Goal: Task Accomplishment & Management: Manage account settings

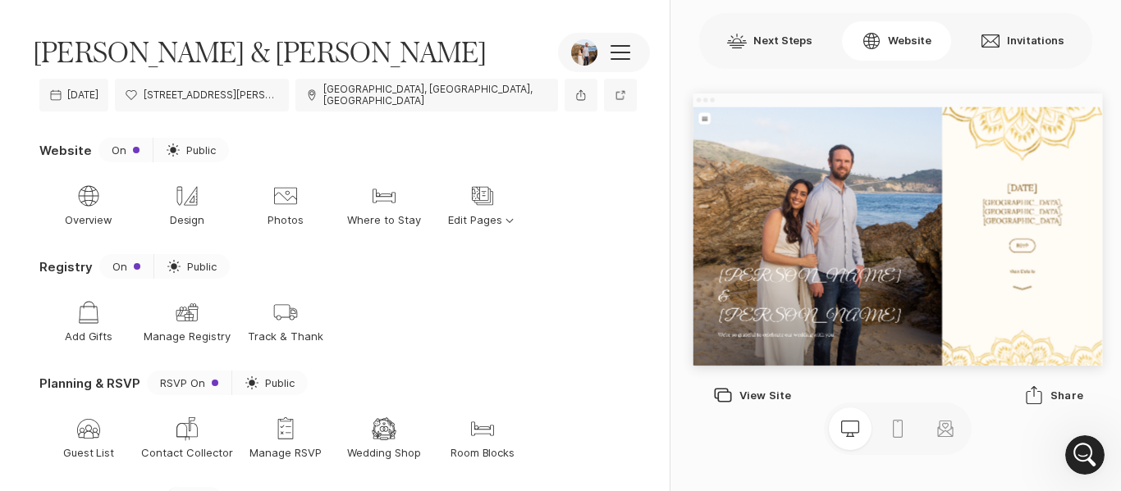
scroll to position [142, 0]
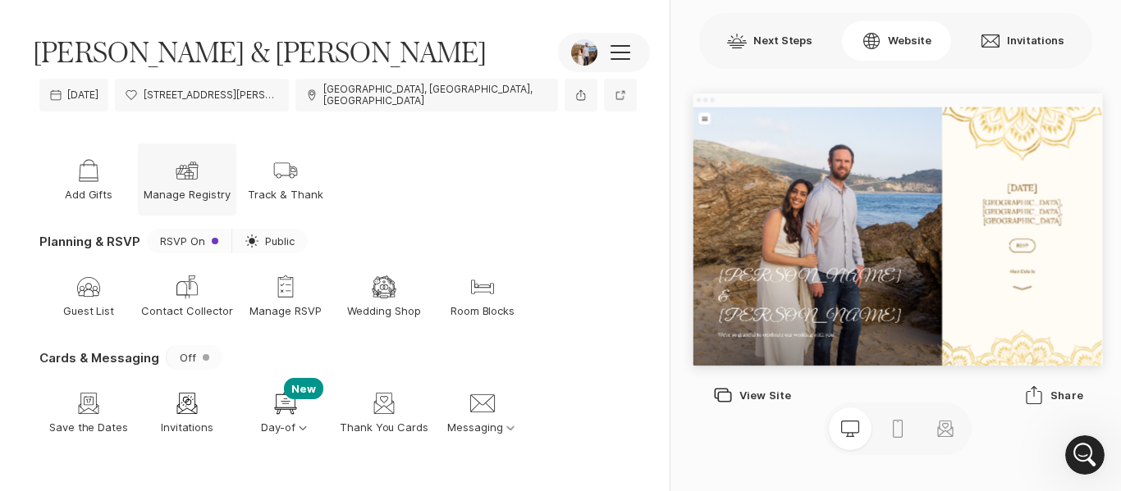
click at [192, 173] on div "Gift Manage Registry" at bounding box center [187, 180] width 98 height 72
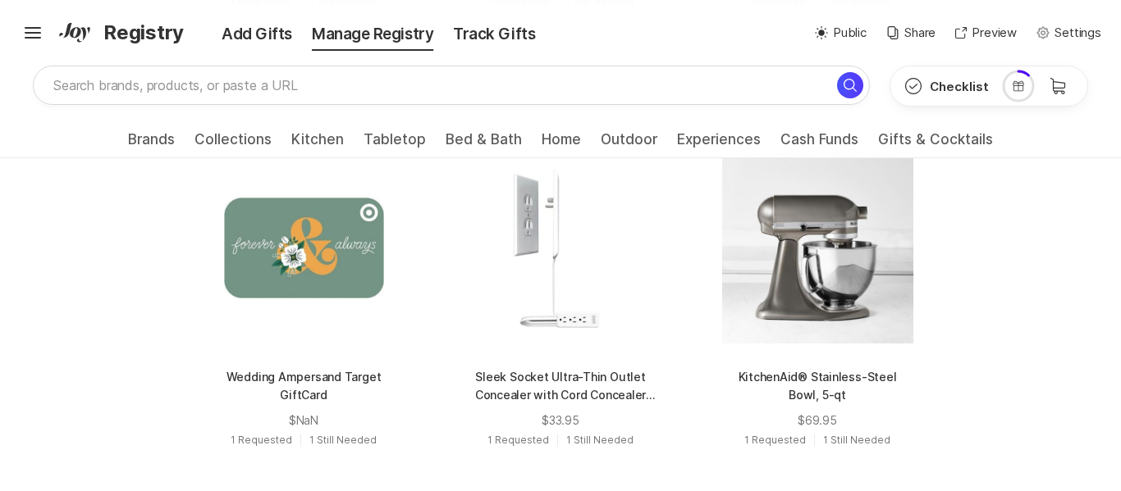
scroll to position [2202, 0]
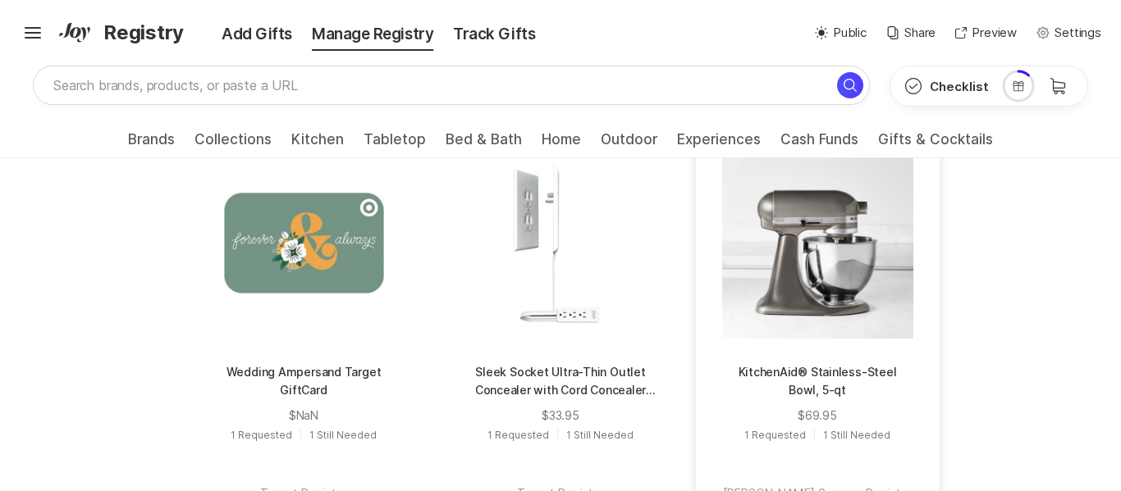
click at [872, 296] on div at bounding box center [816, 243] width 191 height 191
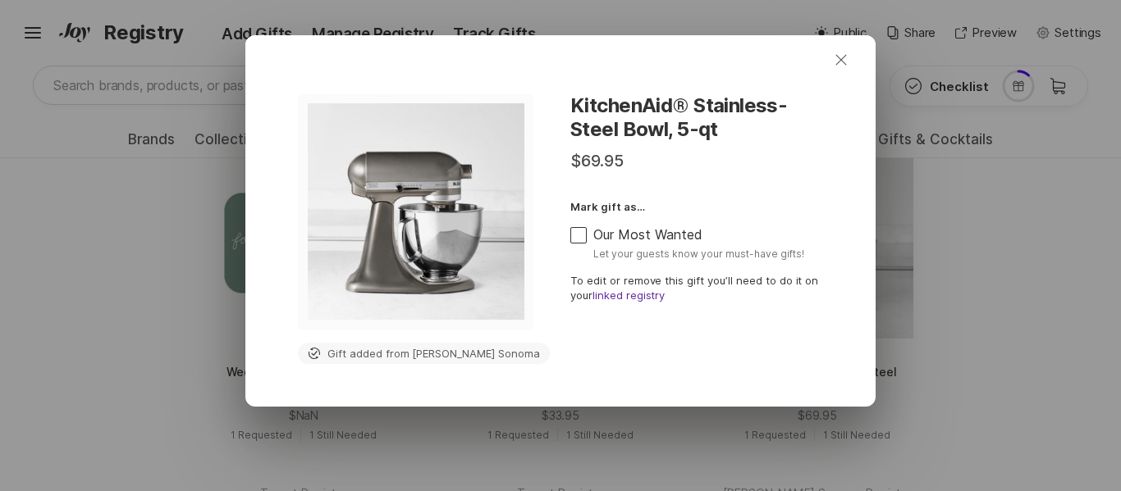
click at [838, 66] on icon "Close" at bounding box center [841, 60] width 20 height 20
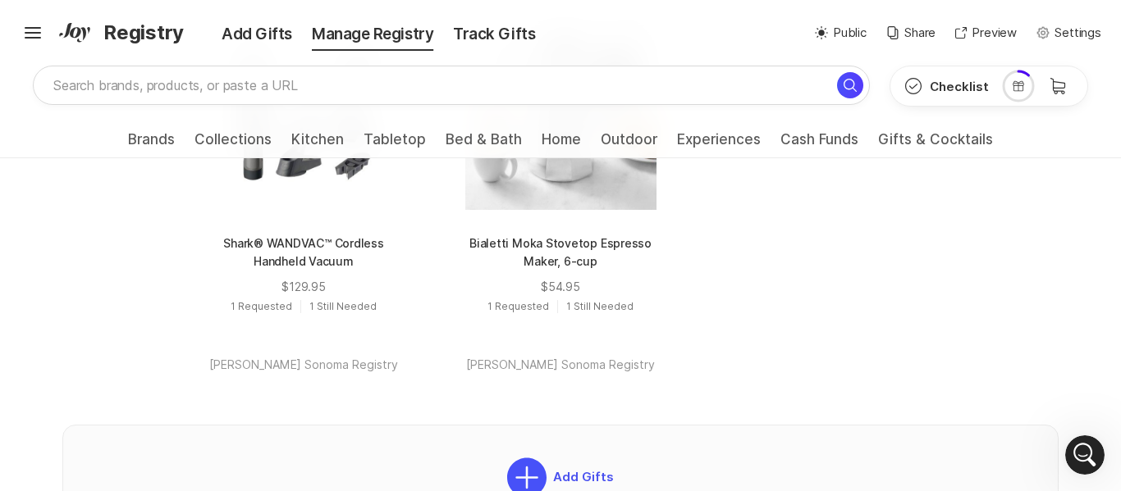
scroll to position [2769, 0]
click at [582, 377] on div "[PERSON_NAME] Sonoma Registry" at bounding box center [560, 369] width 191 height 18
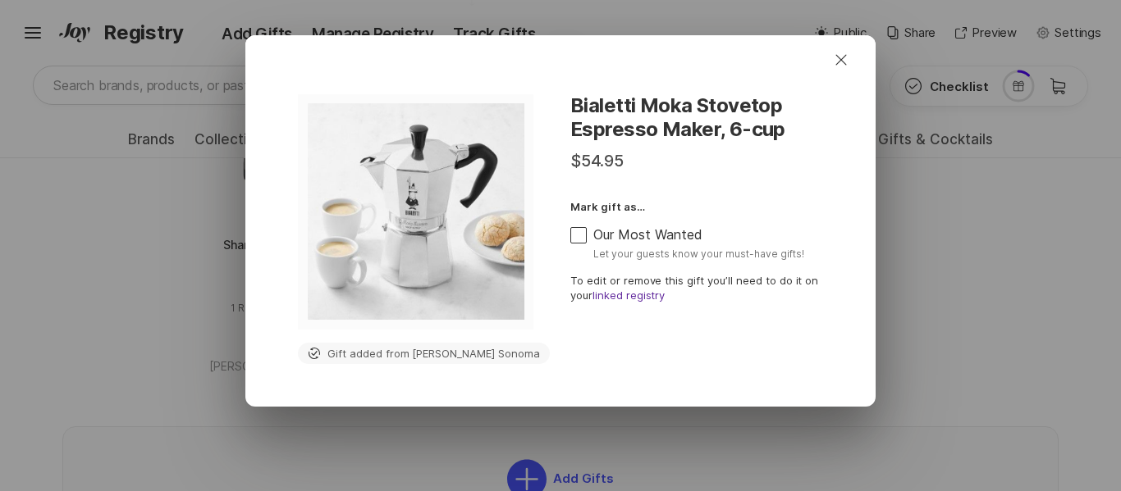
scroll to position [936, 0]
click at [846, 61] on icon "Close" at bounding box center [841, 60] width 20 height 20
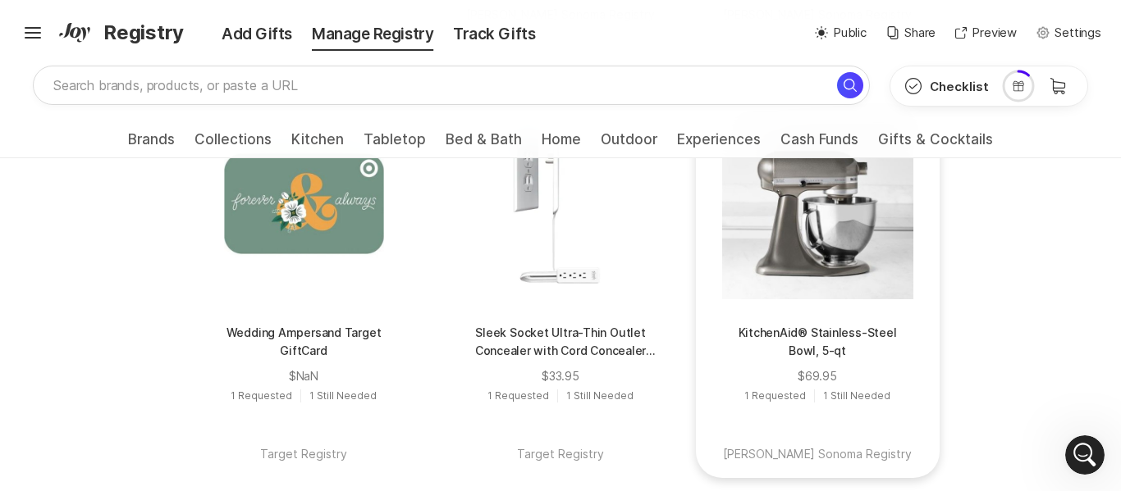
scroll to position [2245, 0]
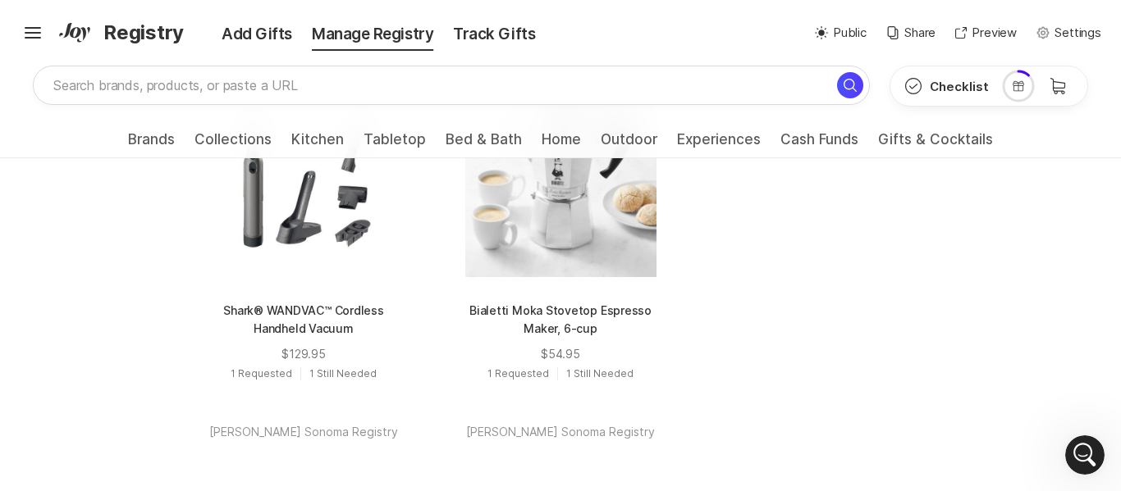
scroll to position [2705, 0]
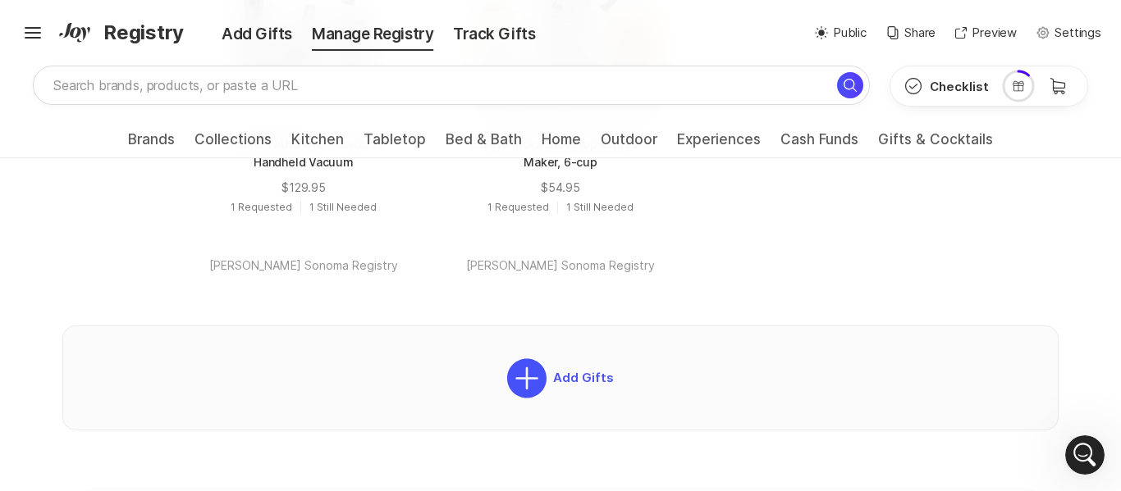
scroll to position [2871, 0]
click at [613, 277] on div "[PERSON_NAME] Sonoma Registry" at bounding box center [560, 267] width 191 height 18
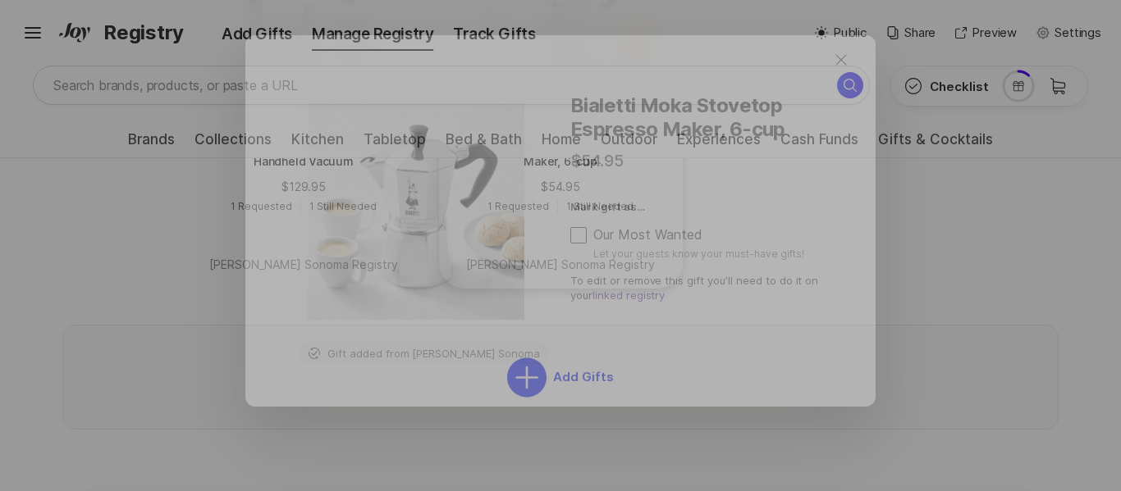
scroll to position [936, 0]
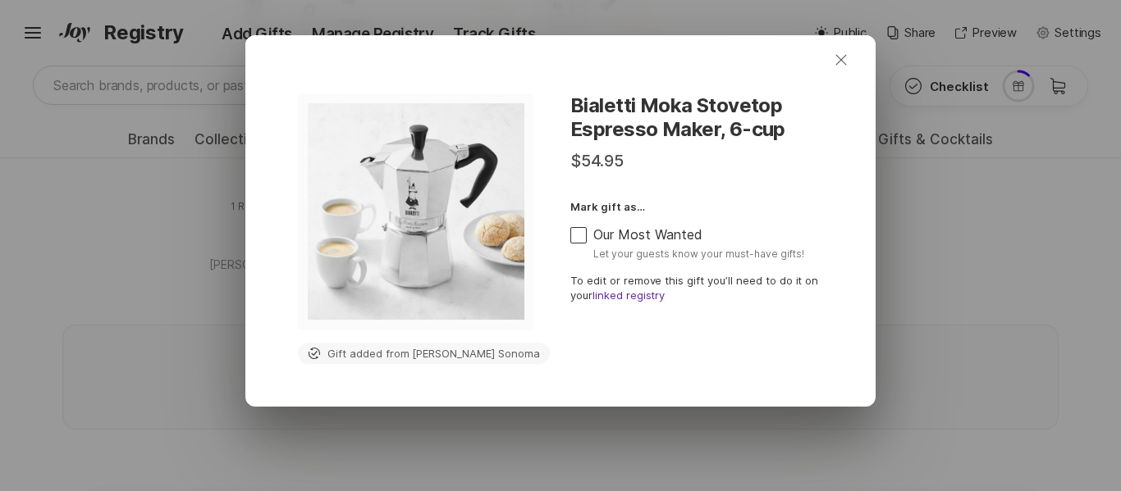
click at [847, 71] on button "Close" at bounding box center [840, 59] width 59 height 39
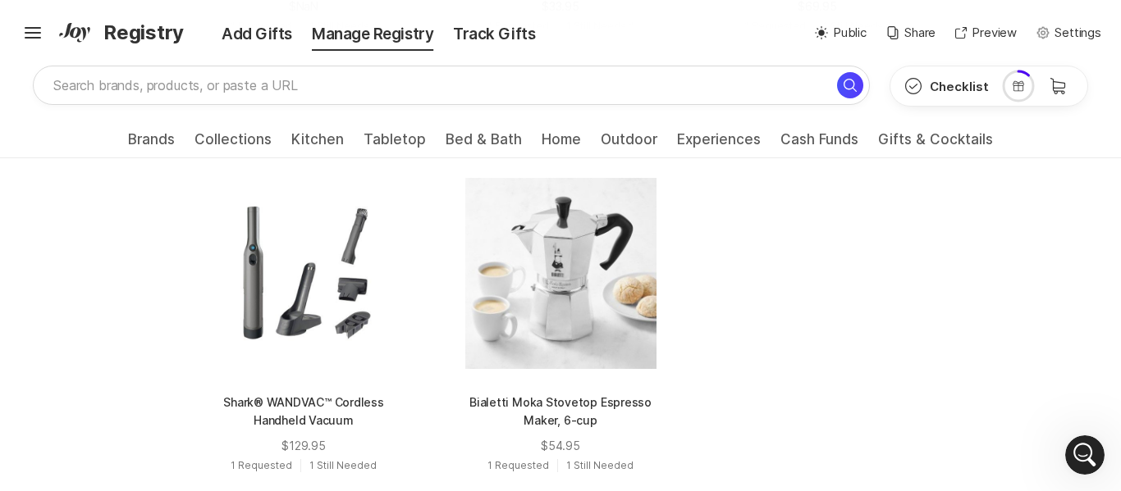
scroll to position [2591, 0]
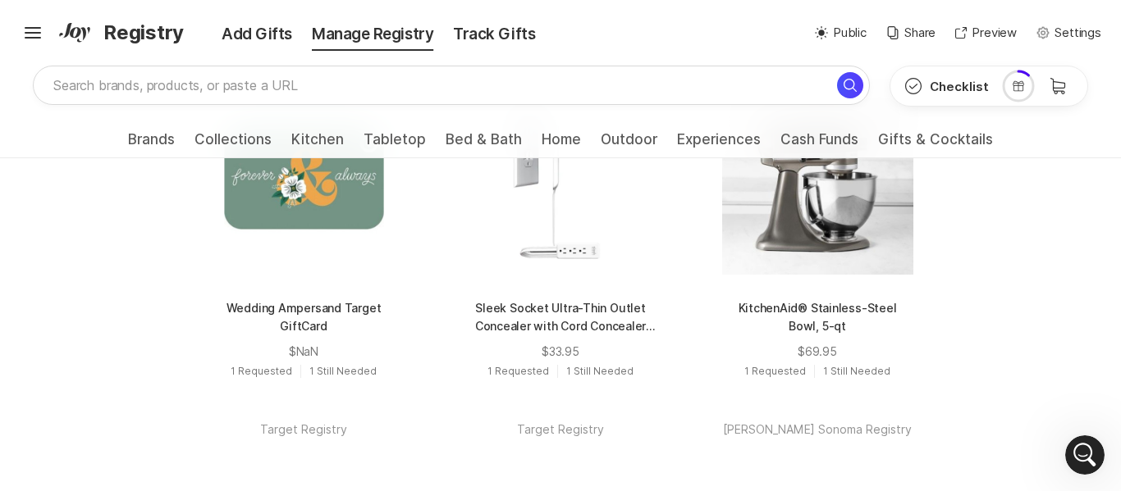
scroll to position [2265, 0]
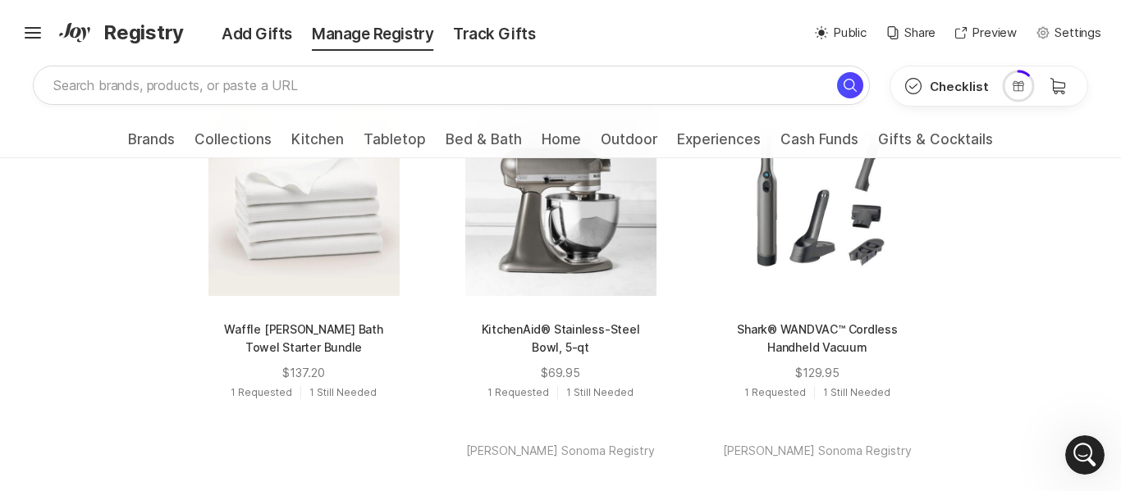
scroll to position [1804, 0]
click at [856, 352] on p "Shark® WANDVAC™ Cordless Handheld Vacuum" at bounding box center [817, 341] width 191 height 39
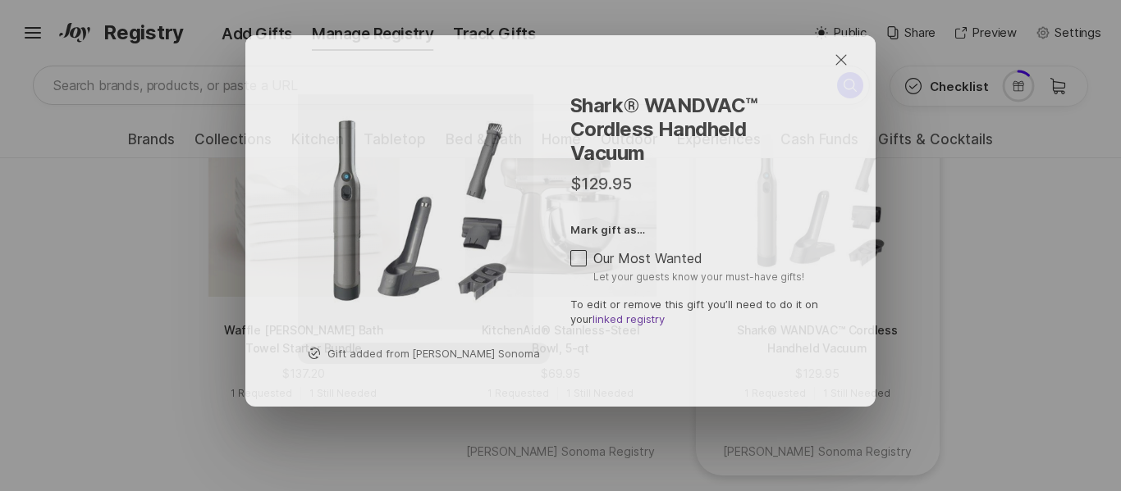
scroll to position [936, 0]
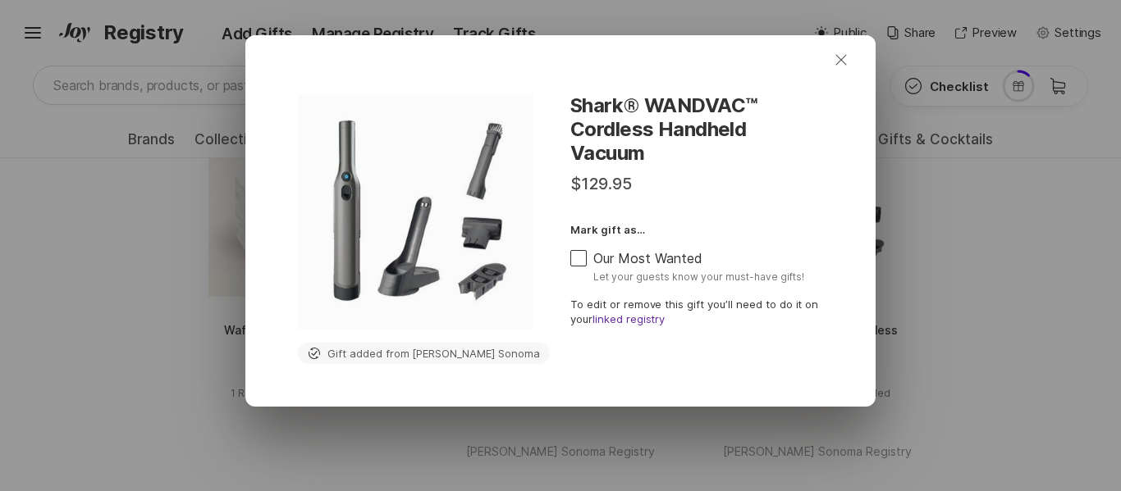
click at [843, 62] on icon "button" at bounding box center [840, 59] width 11 height 11
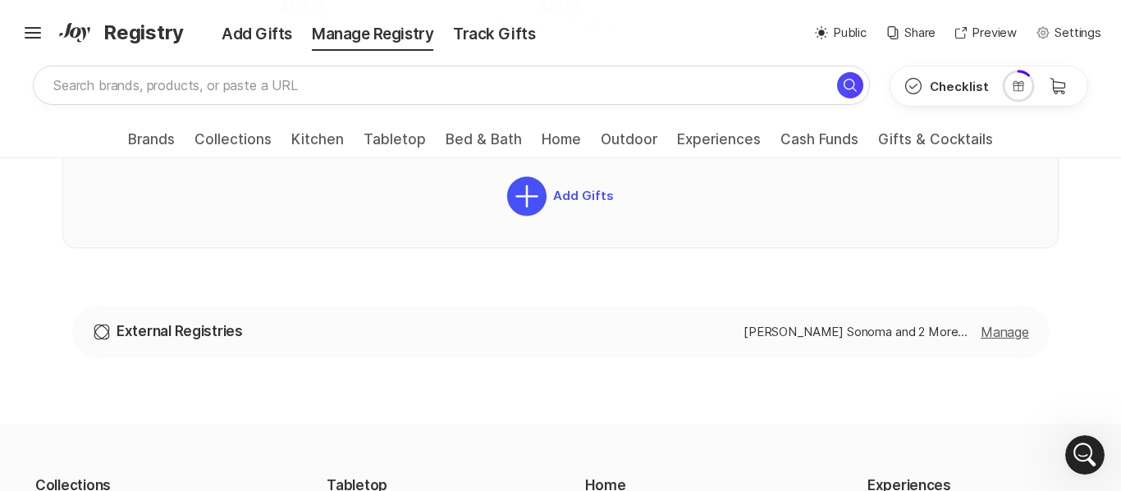
scroll to position [3054, 0]
click at [976, 340] on div "[PERSON_NAME] Sonoma and 2 More... [GEOGRAPHIC_DATA]" at bounding box center [886, 331] width 286 height 20
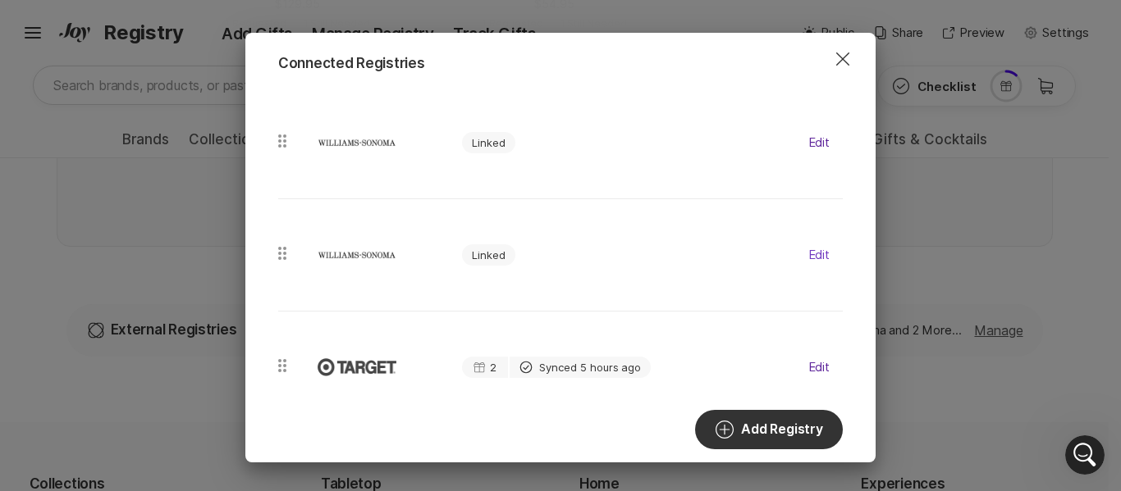
click at [816, 259] on link "Edit" at bounding box center [818, 255] width 21 height 16
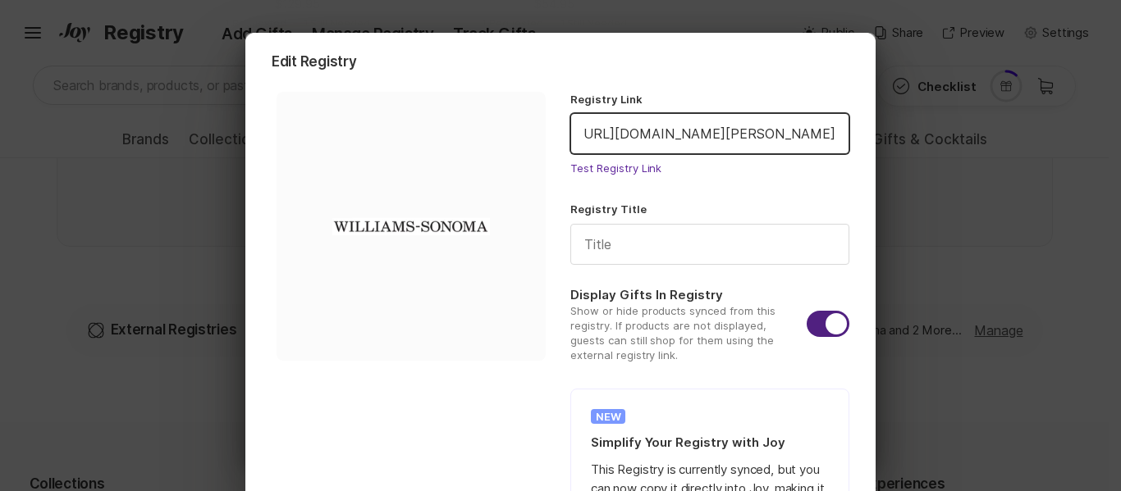
scroll to position [271, 0]
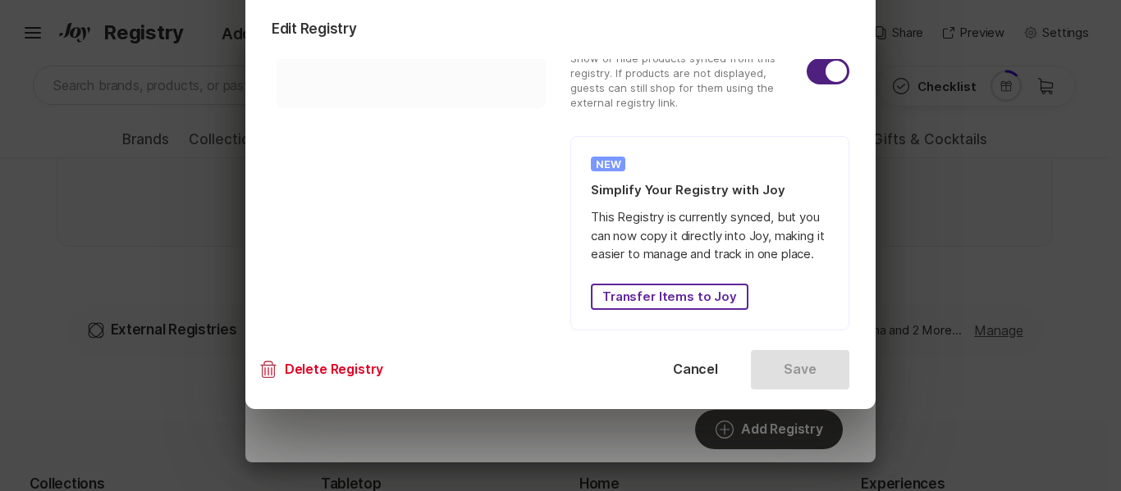
click at [370, 368] on button "Delete Registry" at bounding box center [321, 369] width 98 height 39
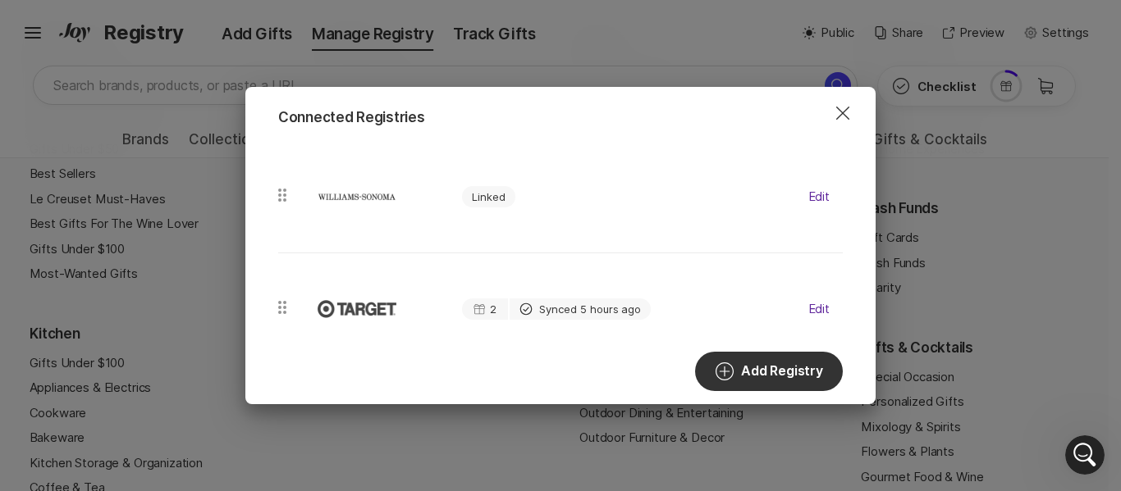
scroll to position [989, 0]
click at [848, 115] on icon "Close Dialog" at bounding box center [843, 113] width 20 height 20
